Goal: Check status

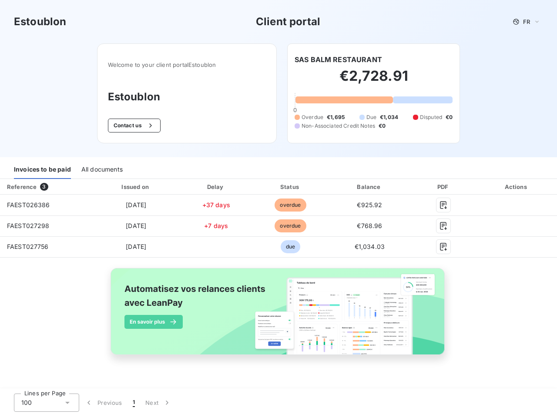
click at [526, 22] on span "FR" at bounding box center [526, 21] width 7 height 7
click at [133, 126] on button "Contact us" at bounding box center [134, 126] width 53 height 14
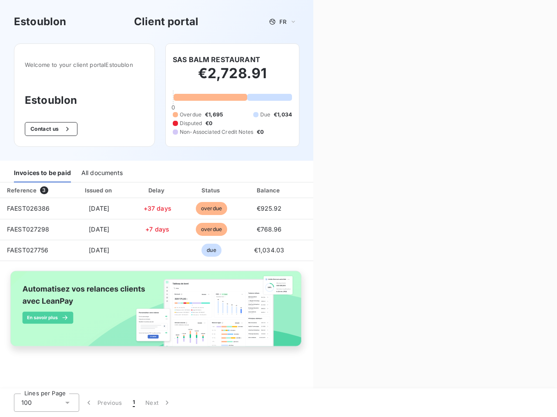
click at [338, 60] on div "Contact us Fill out the form below, and a member of our team will get back to y…" at bounding box center [434, 208] width 243 height 417
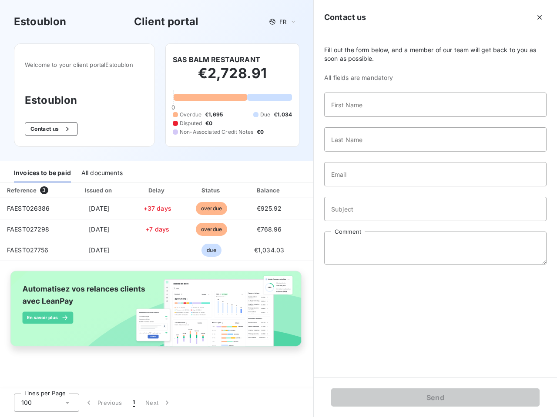
click at [42, 170] on div "Invoices to be paid" at bounding box center [42, 173] width 57 height 18
click at [101, 170] on div "All documents" at bounding box center [101, 173] width 41 height 18
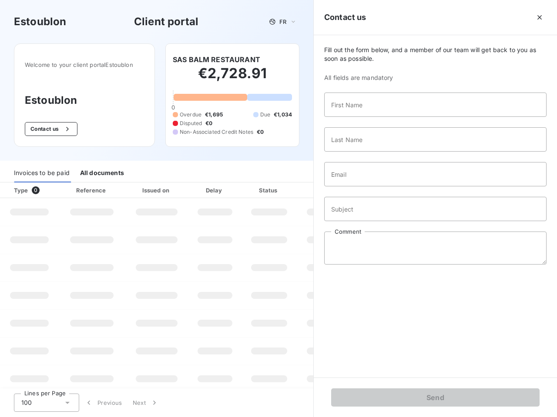
click at [46, 187] on div "Type 0" at bounding box center [33, 190] width 48 height 9
click at [135, 187] on div "Issued on" at bounding box center [157, 190] width 60 height 9
click at [216, 187] on div "Delay" at bounding box center [215, 190] width 50 height 9
